Goal: Task Accomplishment & Management: Manage account settings

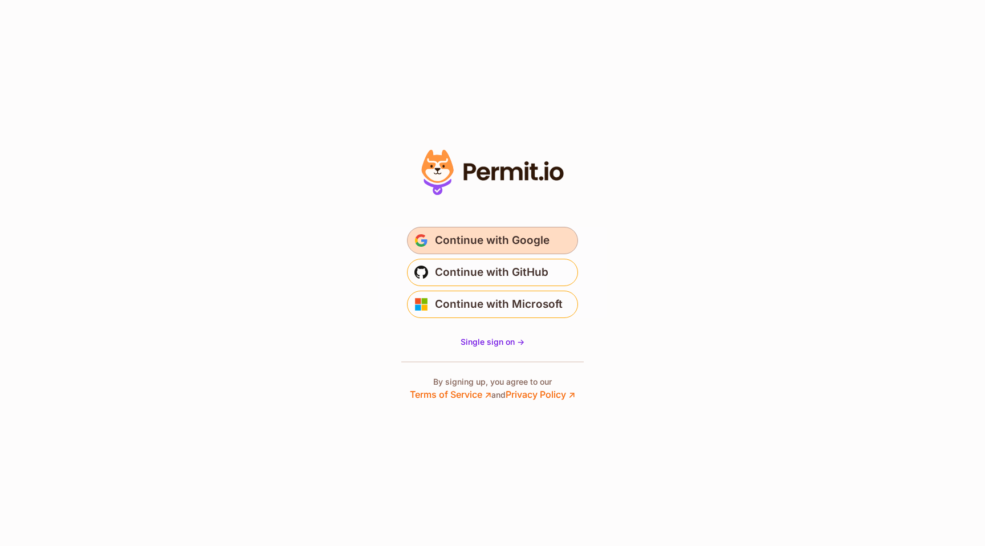
click at [499, 241] on span "Continue with Google" at bounding box center [492, 240] width 115 height 18
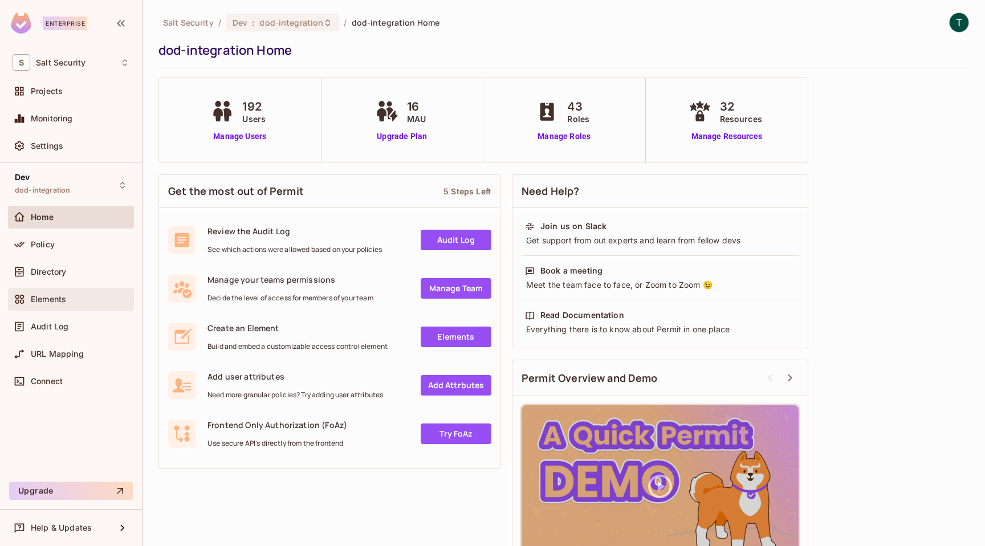
click at [47, 295] on span "Elements" at bounding box center [48, 299] width 35 height 9
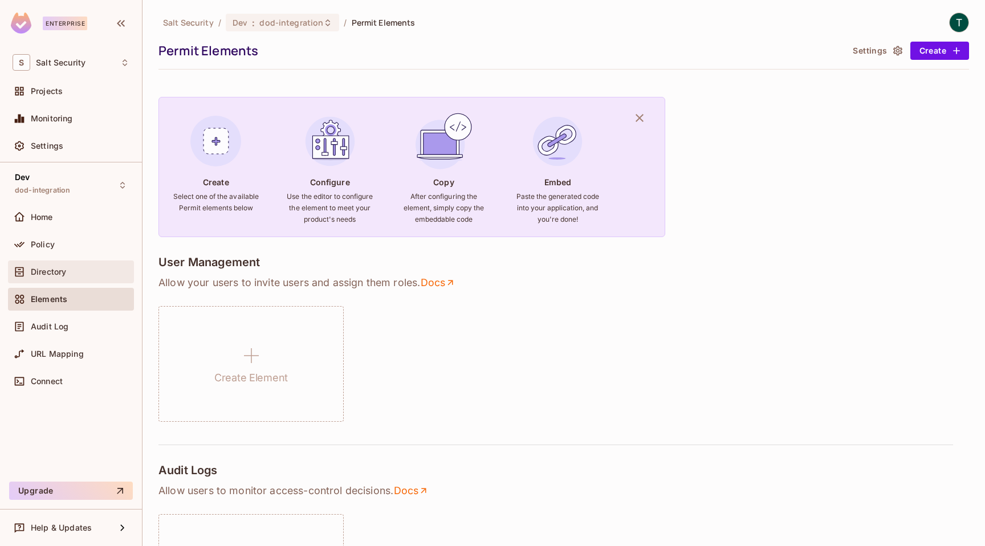
click at [54, 273] on span "Directory" at bounding box center [48, 271] width 35 height 9
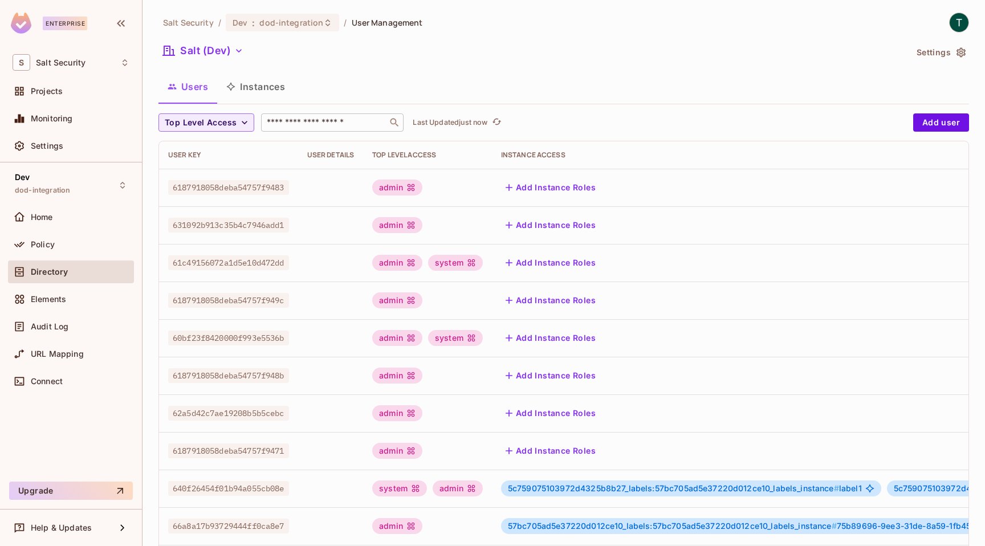
click at [340, 123] on input "text" at bounding box center [325, 122] width 120 height 11
paste input "**********"
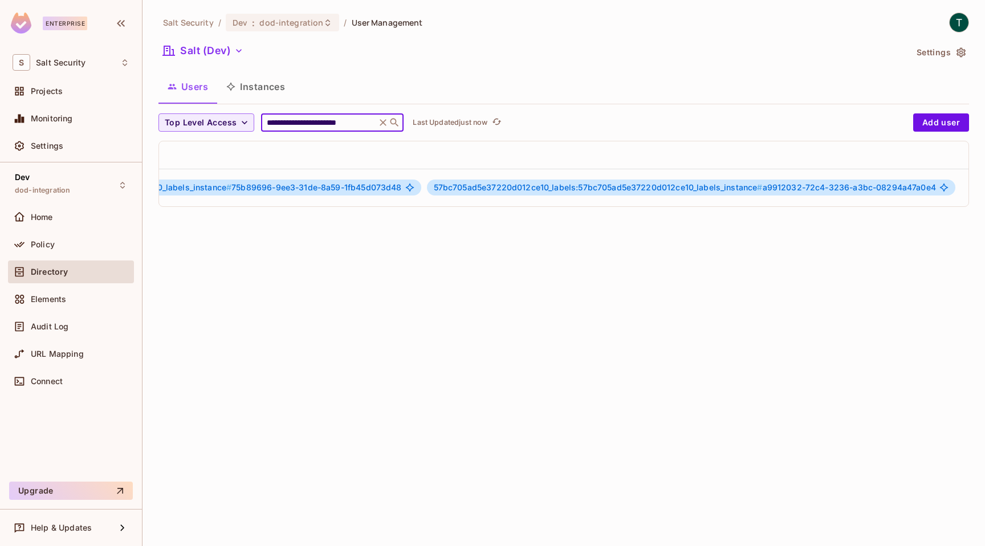
scroll to position [0, 594]
type input "**********"
click at [949, 188] on icon "button" at bounding box center [950, 187] width 2 height 9
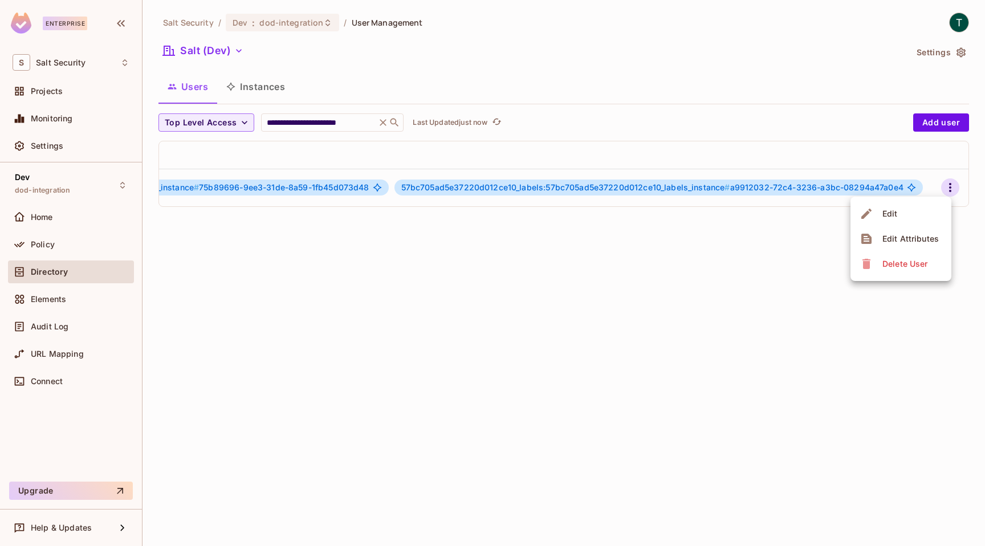
click at [909, 218] on li "Edit" at bounding box center [901, 213] width 101 height 25
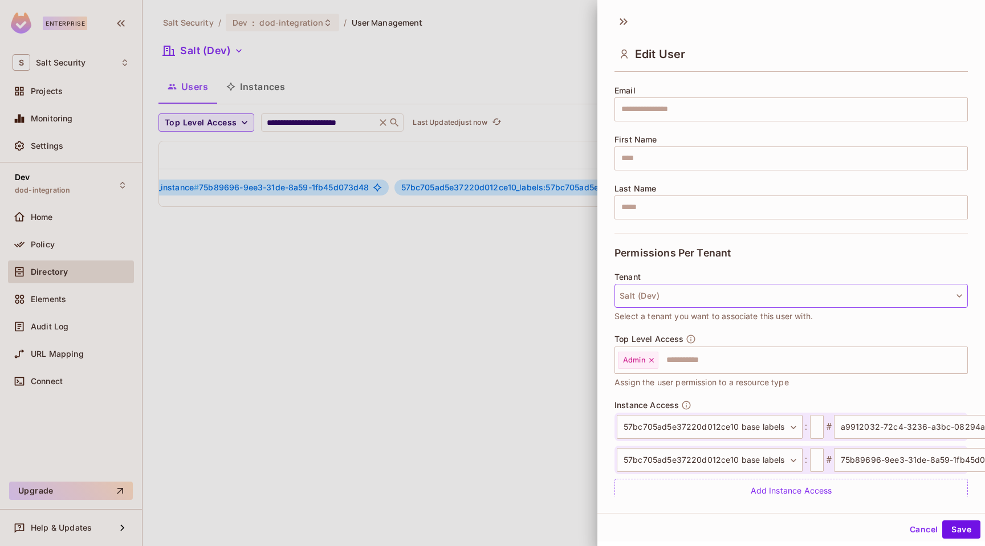
scroll to position [135, 0]
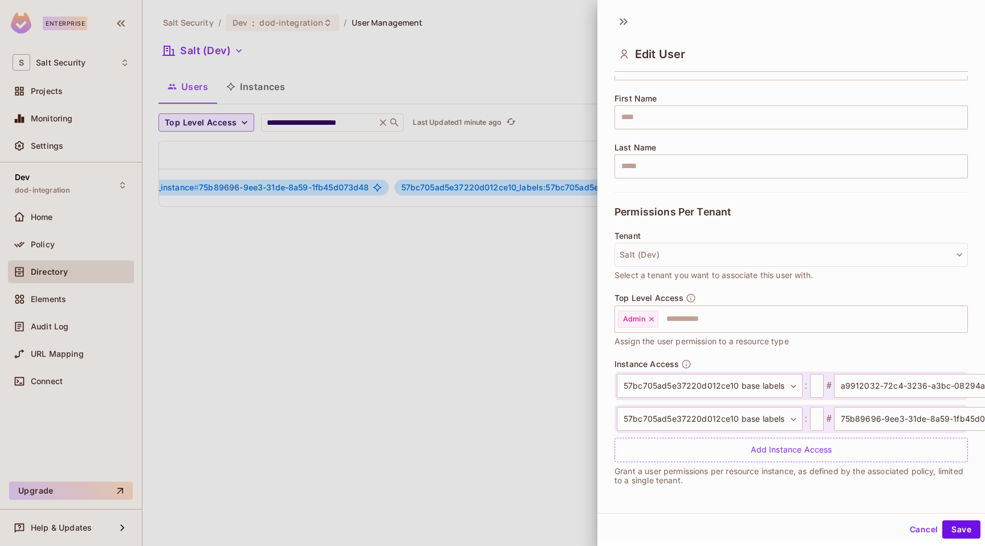
drag, startPoint x: 558, startPoint y: 209, endPoint x: 424, endPoint y: 209, distance: 134.0
click at [424, 209] on div at bounding box center [492, 273] width 985 height 546
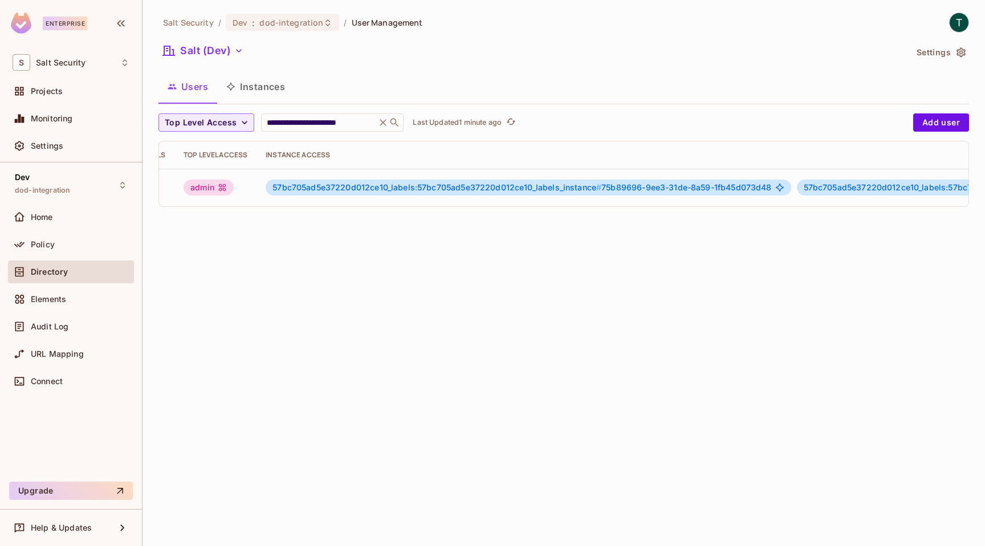
scroll to position [0, 188]
click at [239, 51] on icon "button" at bounding box center [239, 50] width 6 height 3
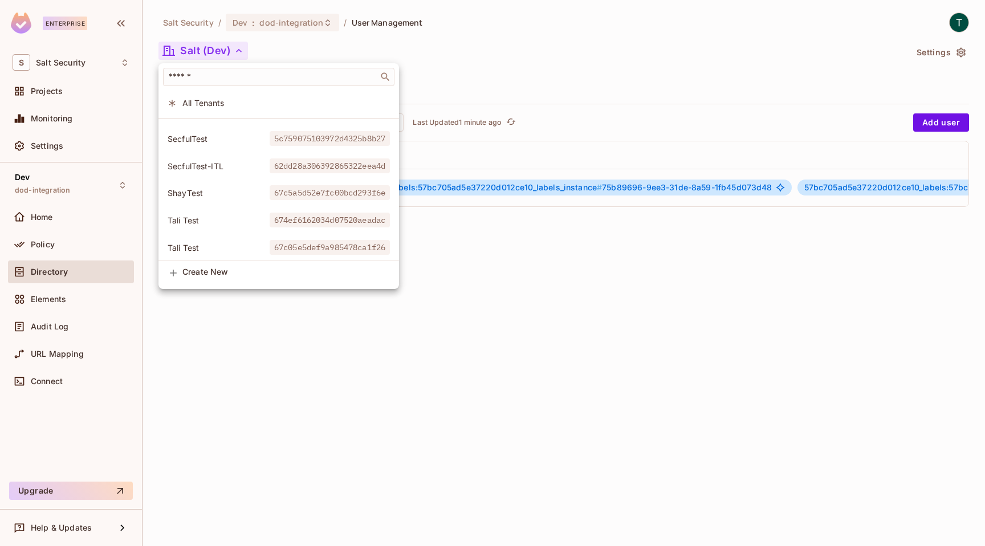
scroll to position [291, 0]
click at [210, 141] on span "SecfulTest" at bounding box center [219, 140] width 102 height 11
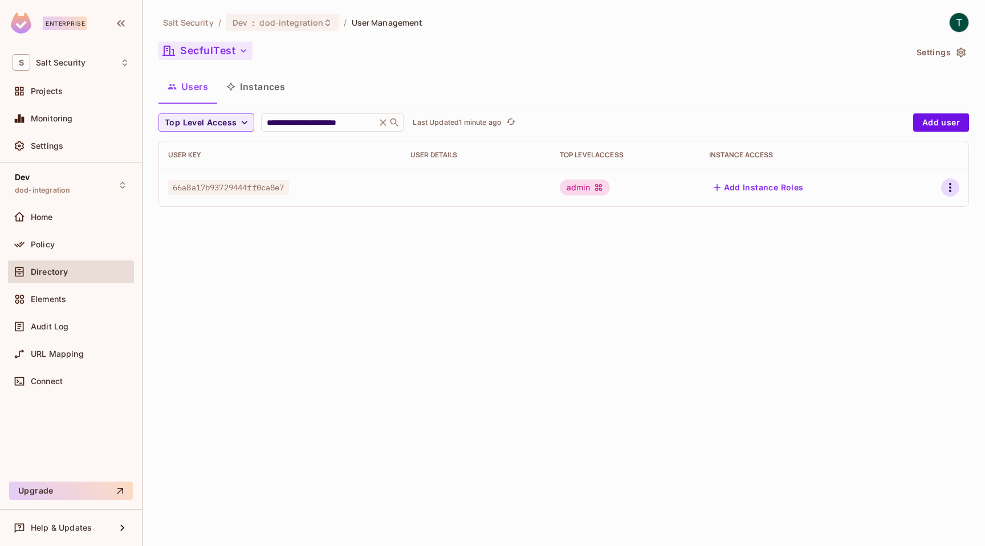
click at [953, 189] on icon "button" at bounding box center [951, 188] width 14 height 14
click at [920, 212] on li "Edit" at bounding box center [901, 213] width 101 height 25
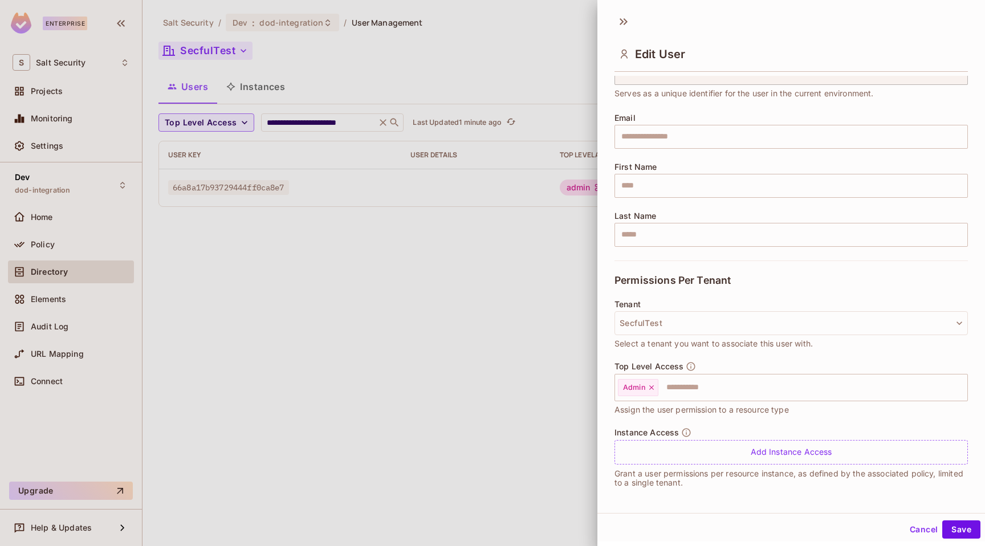
scroll to position [60, 0]
drag, startPoint x: 197, startPoint y: 73, endPoint x: 196, endPoint y: 65, distance: 8.0
click at [197, 73] on div at bounding box center [492, 273] width 985 height 546
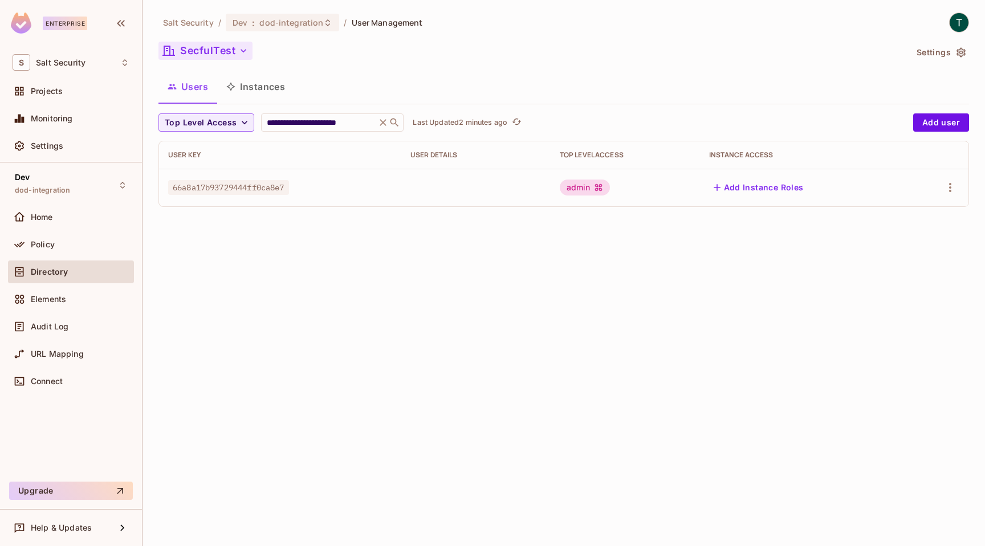
click at [197, 54] on button "SecfulTest" at bounding box center [206, 51] width 94 height 18
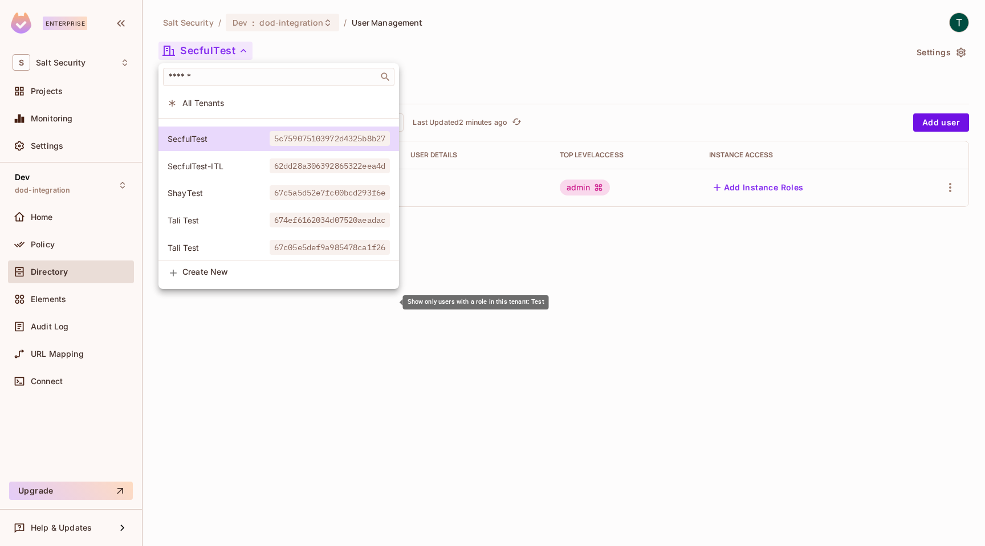
scroll to position [147, 0]
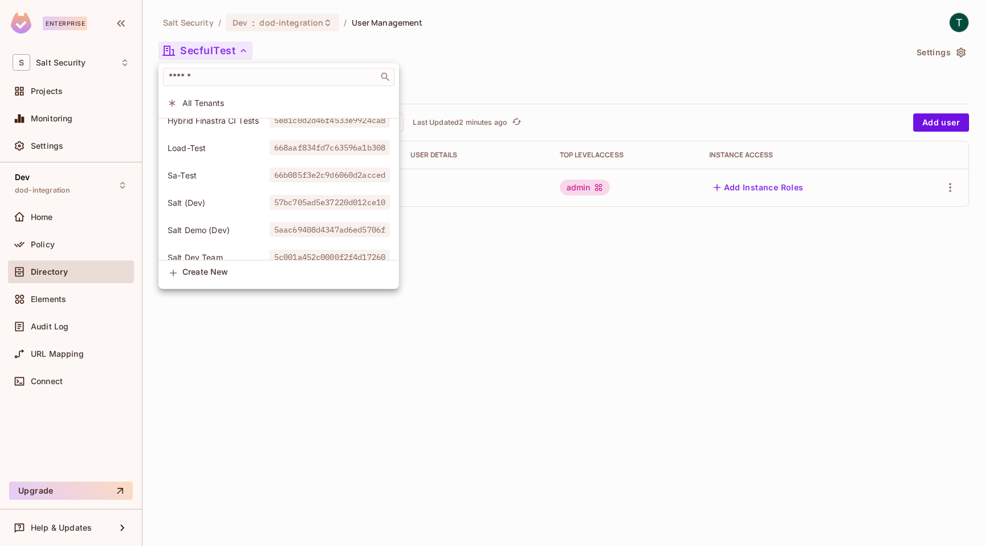
click at [207, 197] on span "Salt (Dev)" at bounding box center [219, 202] width 102 height 11
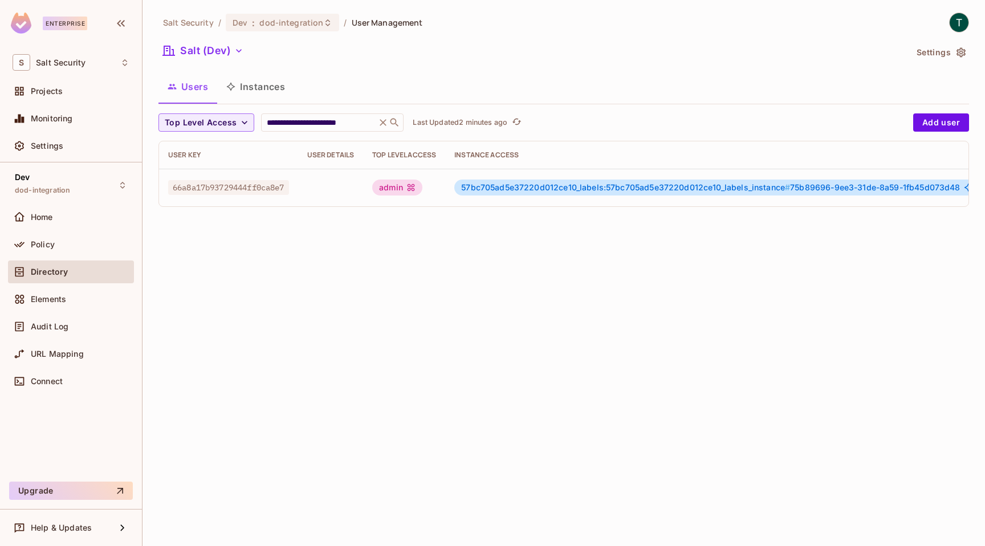
scroll to position [0, 62]
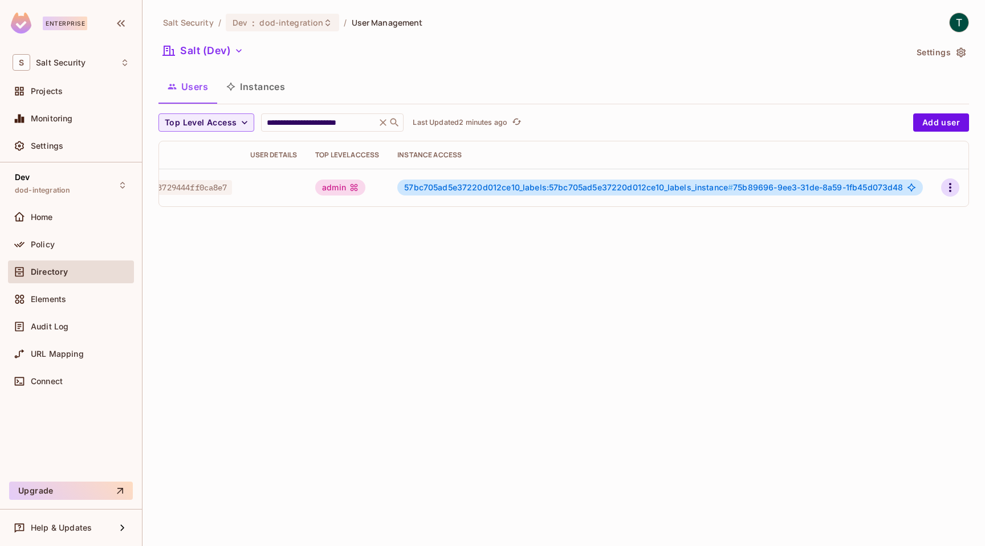
click at [955, 189] on icon "button" at bounding box center [951, 188] width 14 height 14
click at [916, 210] on li "Edit" at bounding box center [901, 213] width 101 height 25
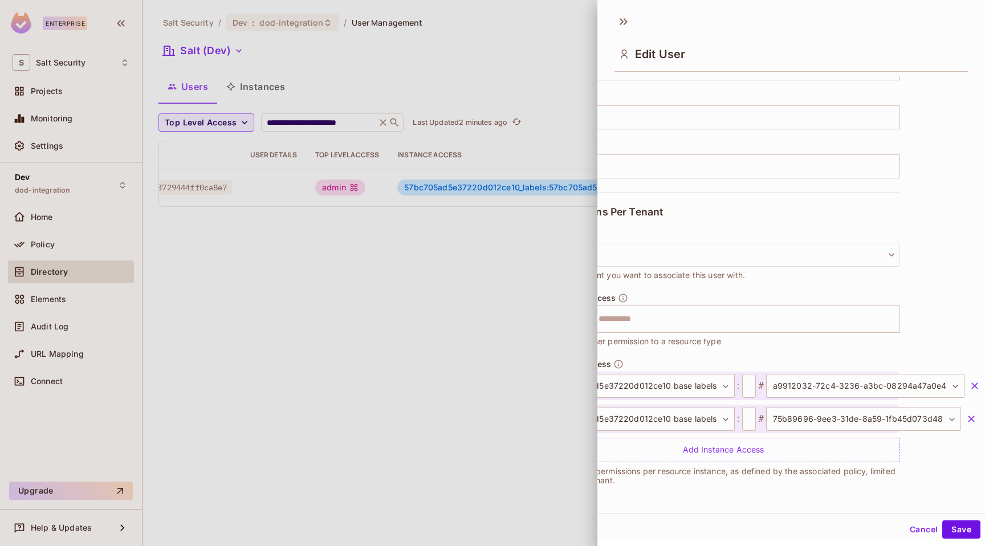
scroll to position [135, 0]
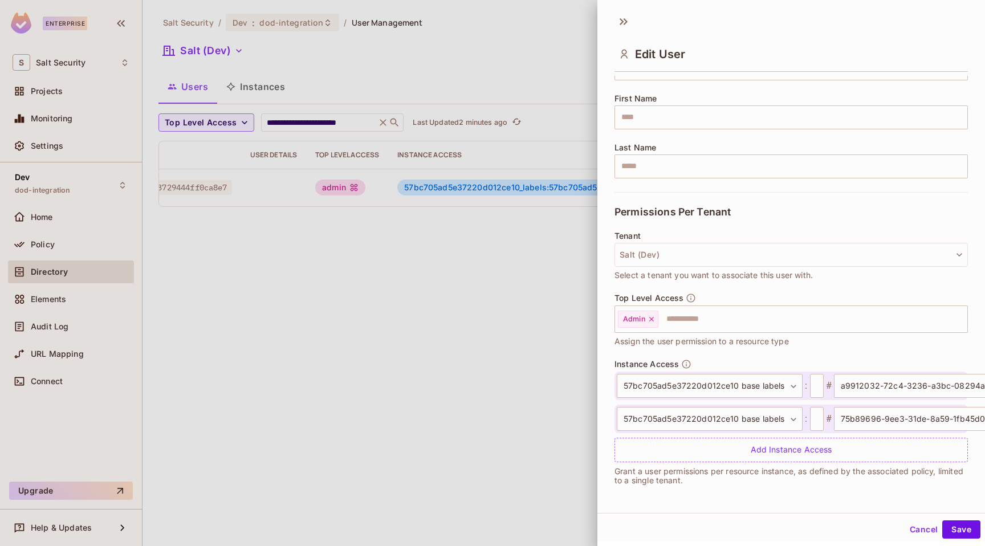
click at [918, 529] on button "Cancel" at bounding box center [923, 530] width 37 height 18
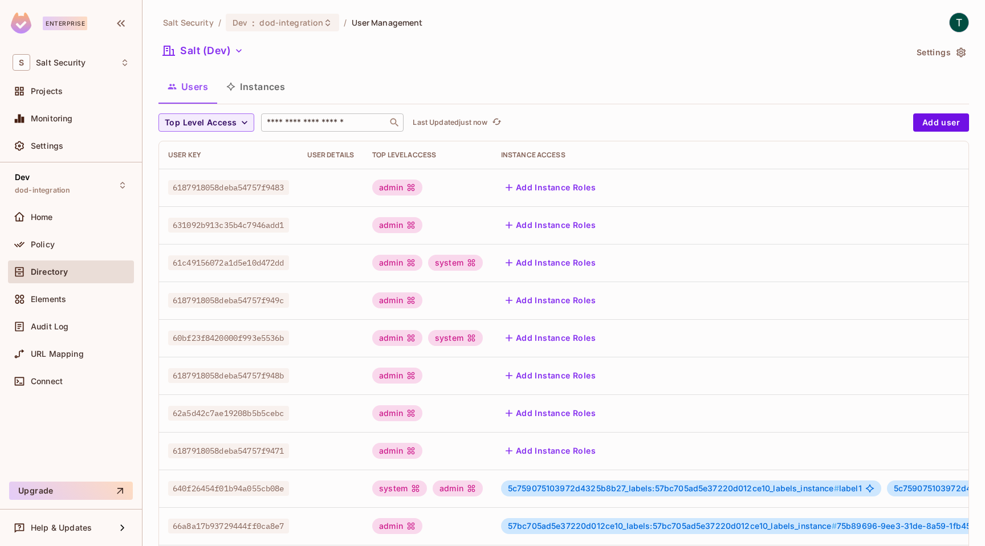
click at [341, 127] on input "text" at bounding box center [325, 122] width 120 height 11
paste input "**********"
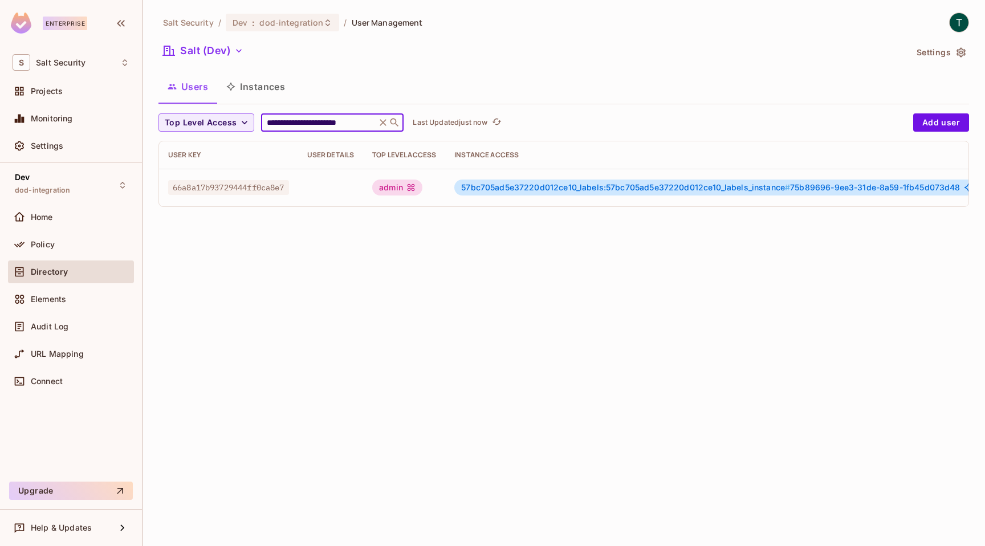
scroll to position [0, 62]
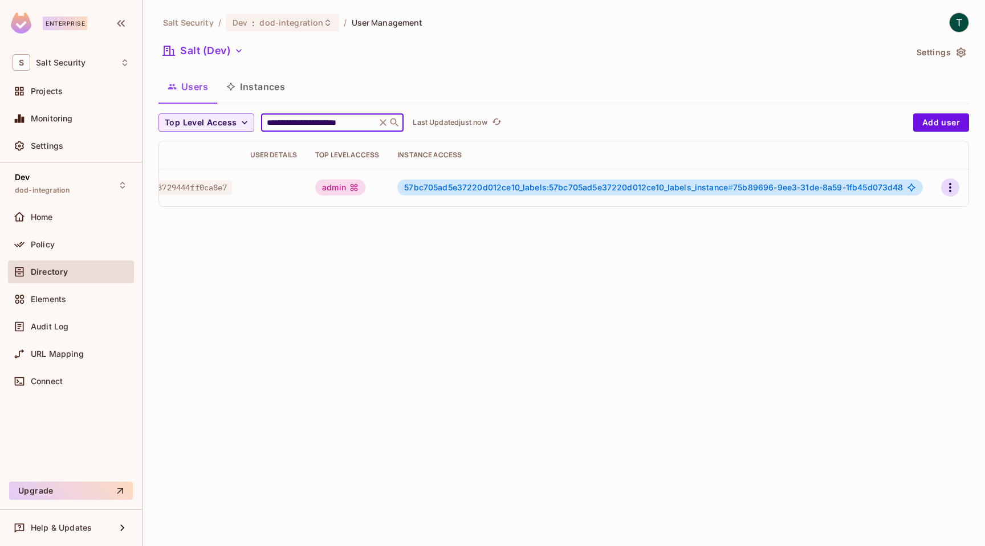
type input "**********"
click at [949, 190] on icon "button" at bounding box center [951, 188] width 14 height 14
click at [903, 213] on li "Edit" at bounding box center [901, 213] width 101 height 25
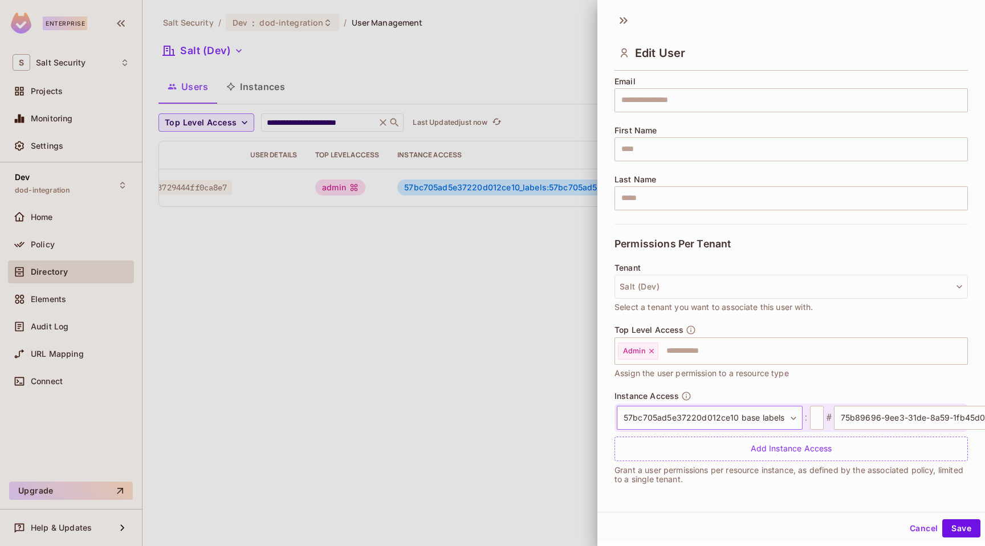
scroll to position [2, 0]
click at [913, 530] on button "Cancel" at bounding box center [923, 528] width 37 height 18
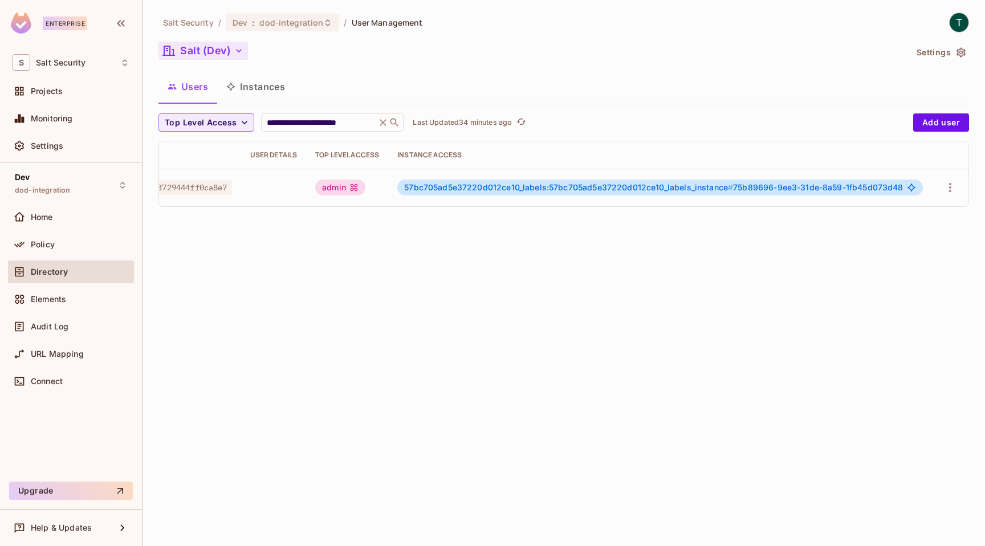
click at [212, 50] on button "Salt (Dev)" at bounding box center [204, 51] width 90 height 18
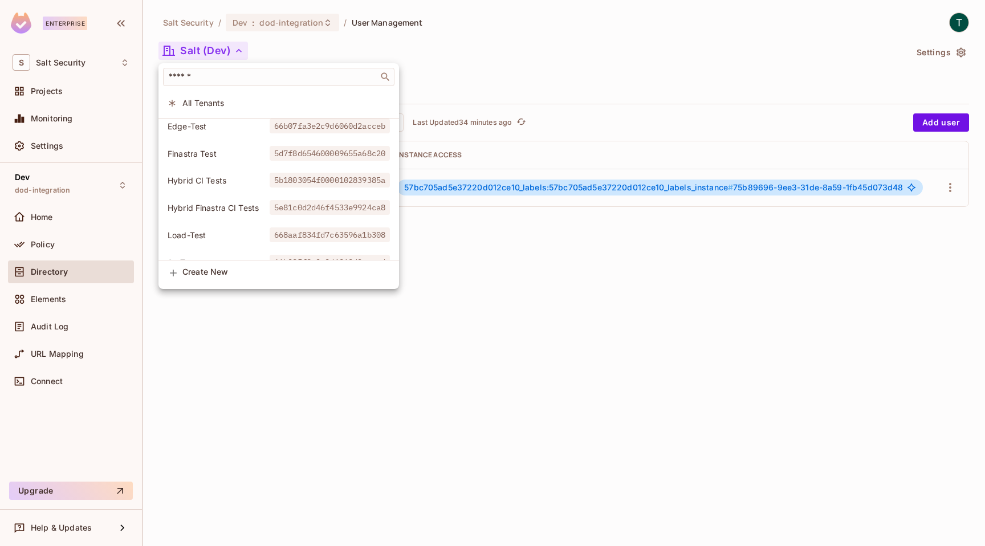
scroll to position [204, 0]
